Goal: Use online tool/utility: Use online tool/utility

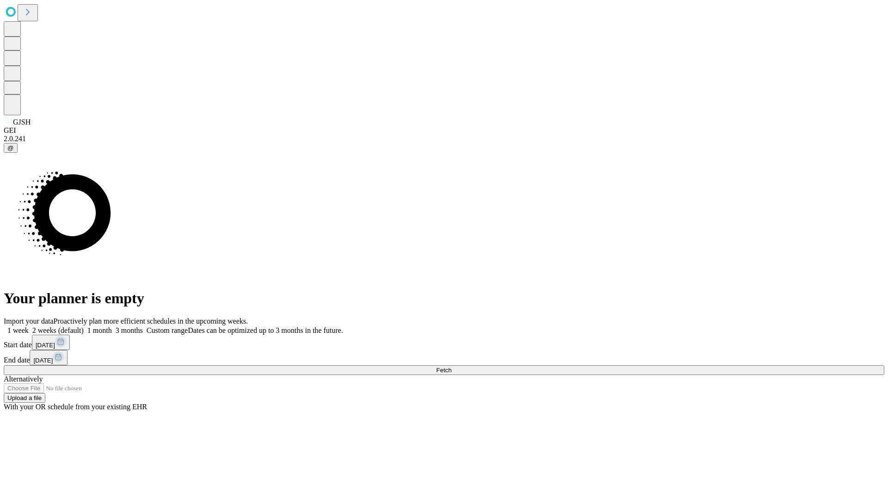
click at [29, 326] on label "1 week" at bounding box center [16, 330] width 25 height 8
click at [452, 366] on span "Fetch" at bounding box center [443, 369] width 15 height 7
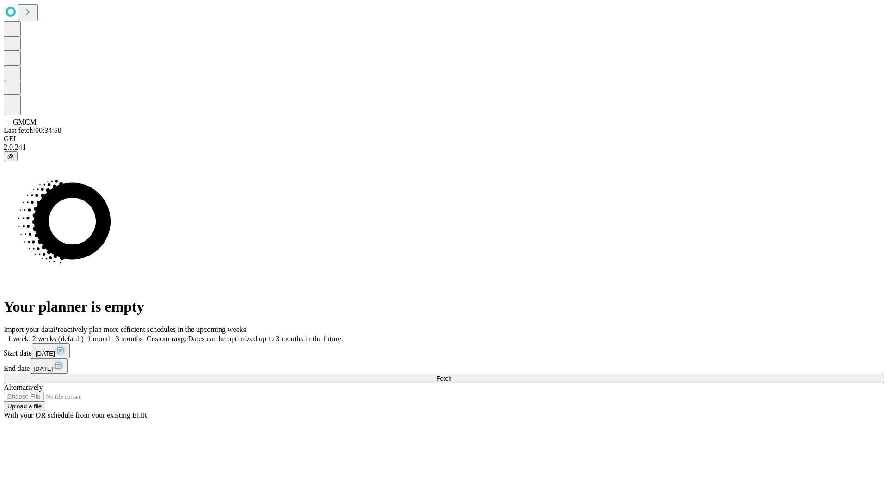
click at [29, 335] on label "1 week" at bounding box center [16, 339] width 25 height 8
click at [452, 375] on span "Fetch" at bounding box center [443, 378] width 15 height 7
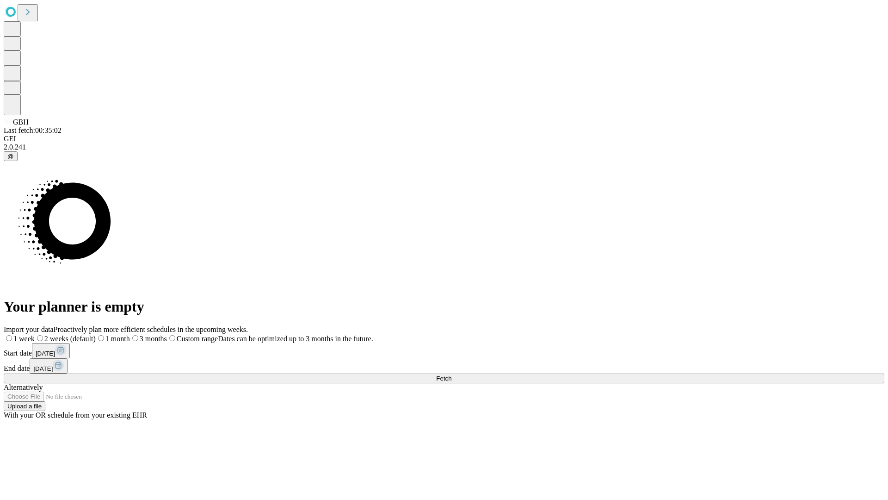
click at [35, 335] on label "1 week" at bounding box center [19, 339] width 31 height 8
click at [452, 375] on span "Fetch" at bounding box center [443, 378] width 15 height 7
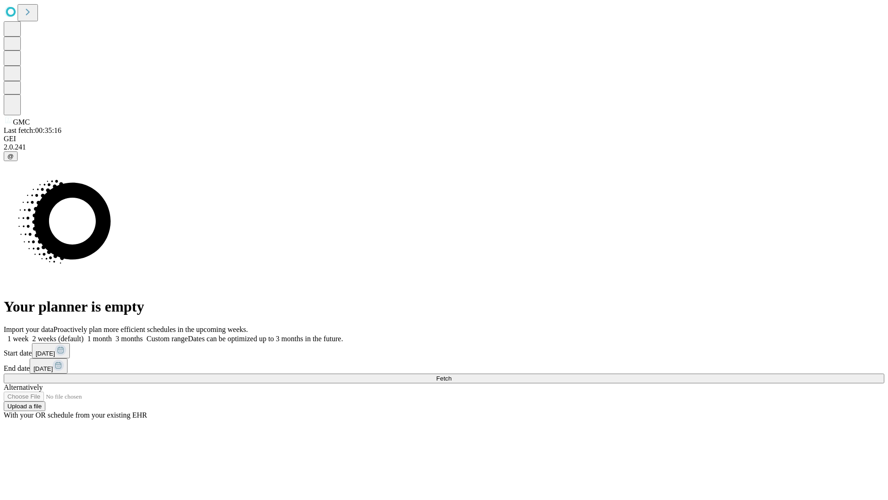
click at [29, 335] on label "1 week" at bounding box center [16, 339] width 25 height 8
click at [452, 375] on span "Fetch" at bounding box center [443, 378] width 15 height 7
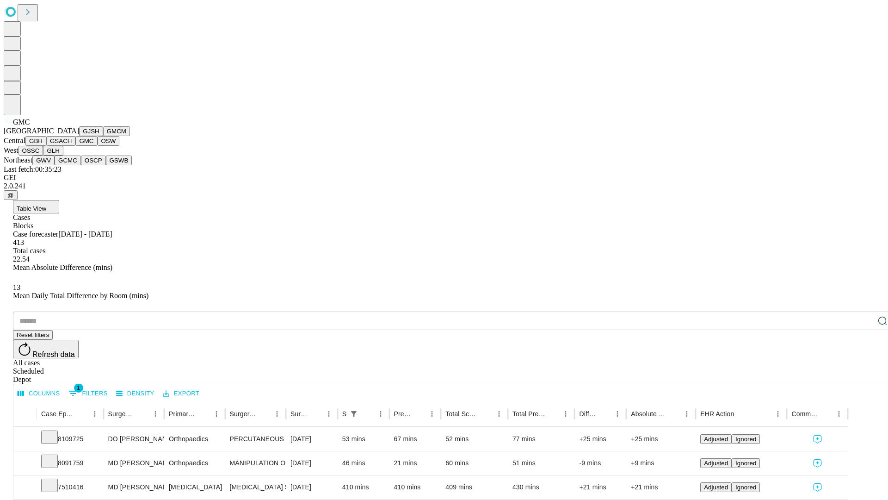
click at [98, 146] on button "OSW" at bounding box center [109, 141] width 22 height 10
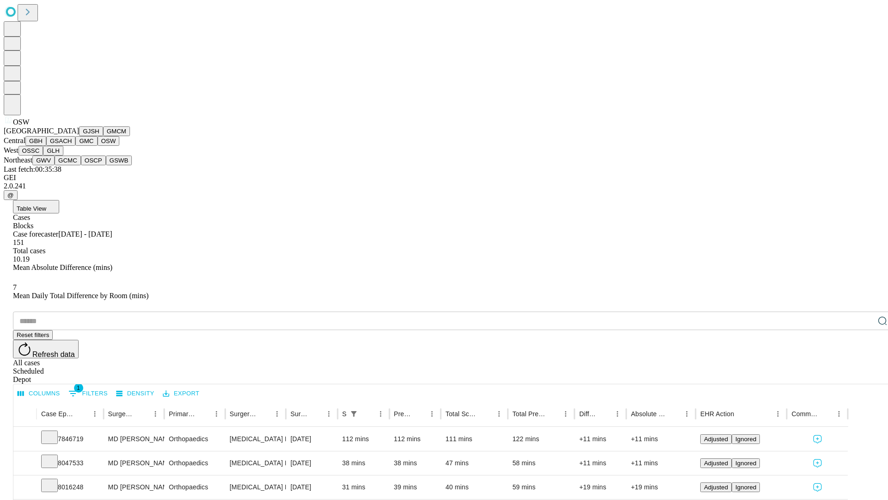
click at [43, 155] on button "OSSC" at bounding box center [31, 151] width 25 height 10
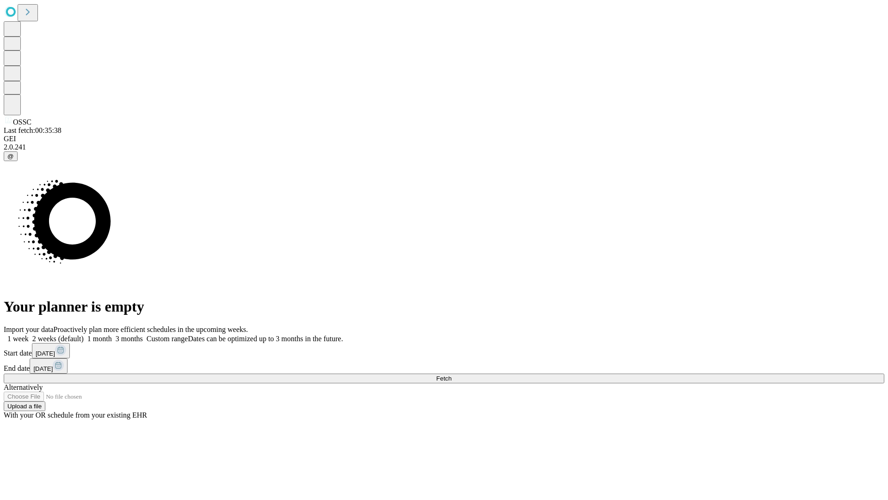
click at [29, 335] on label "1 week" at bounding box center [16, 339] width 25 height 8
click at [452, 375] on span "Fetch" at bounding box center [443, 378] width 15 height 7
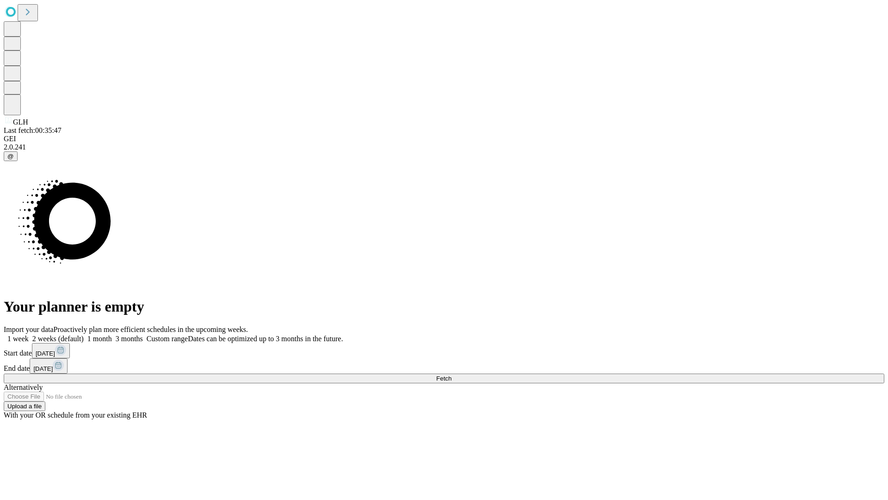
click at [29, 335] on label "1 week" at bounding box center [16, 339] width 25 height 8
click at [452, 375] on span "Fetch" at bounding box center [443, 378] width 15 height 7
click at [29, 335] on label "1 week" at bounding box center [16, 339] width 25 height 8
click at [452, 375] on span "Fetch" at bounding box center [443, 378] width 15 height 7
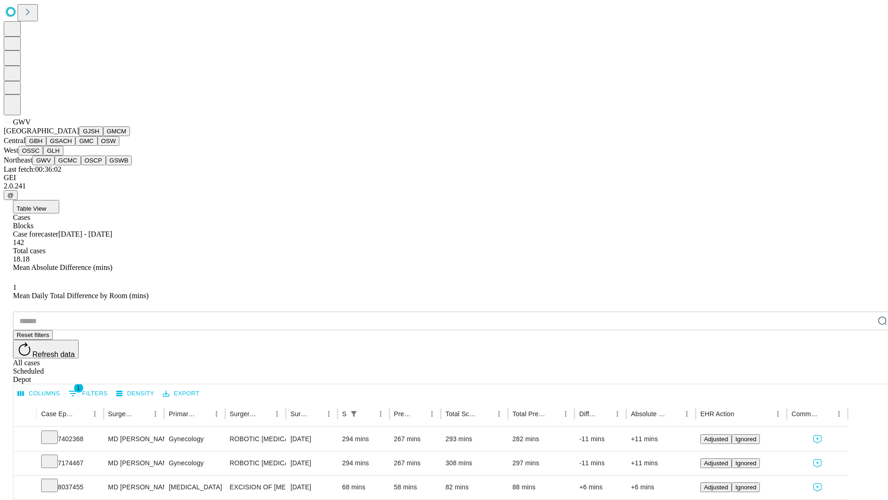
click at [72, 165] on button "GCMC" at bounding box center [68, 160] width 26 height 10
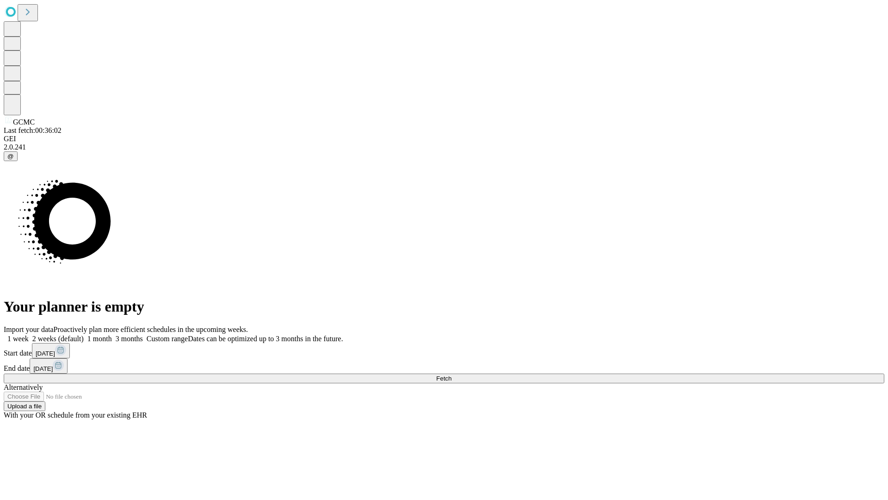
click at [29, 335] on label "1 week" at bounding box center [16, 339] width 25 height 8
click at [452, 375] on span "Fetch" at bounding box center [443, 378] width 15 height 7
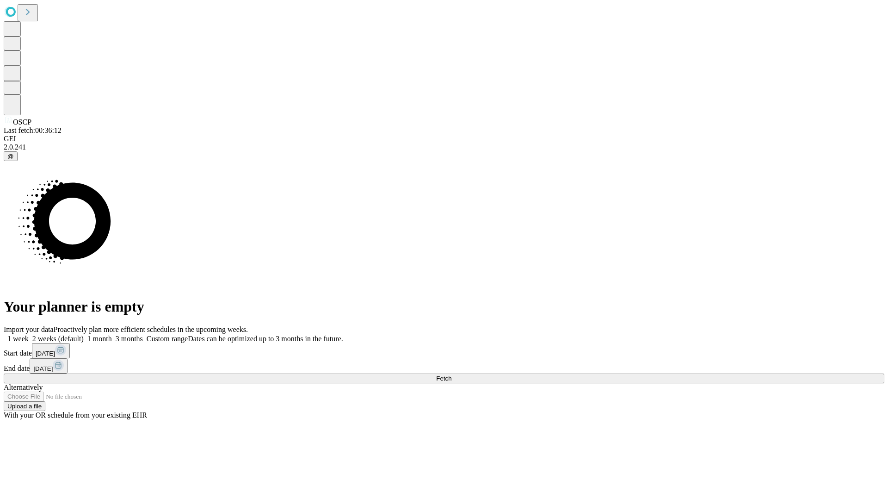
click at [452, 375] on span "Fetch" at bounding box center [443, 378] width 15 height 7
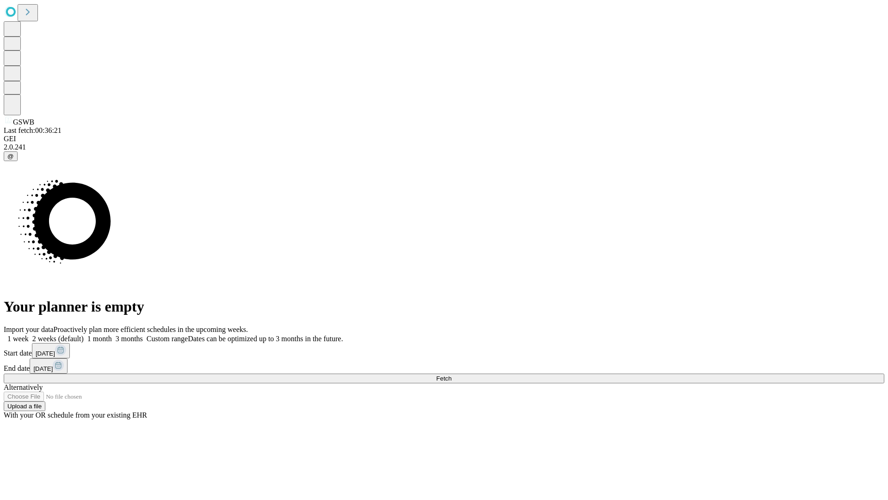
click at [29, 335] on label "1 week" at bounding box center [16, 339] width 25 height 8
click at [452, 375] on span "Fetch" at bounding box center [443, 378] width 15 height 7
